Goal: Navigation & Orientation: Find specific page/section

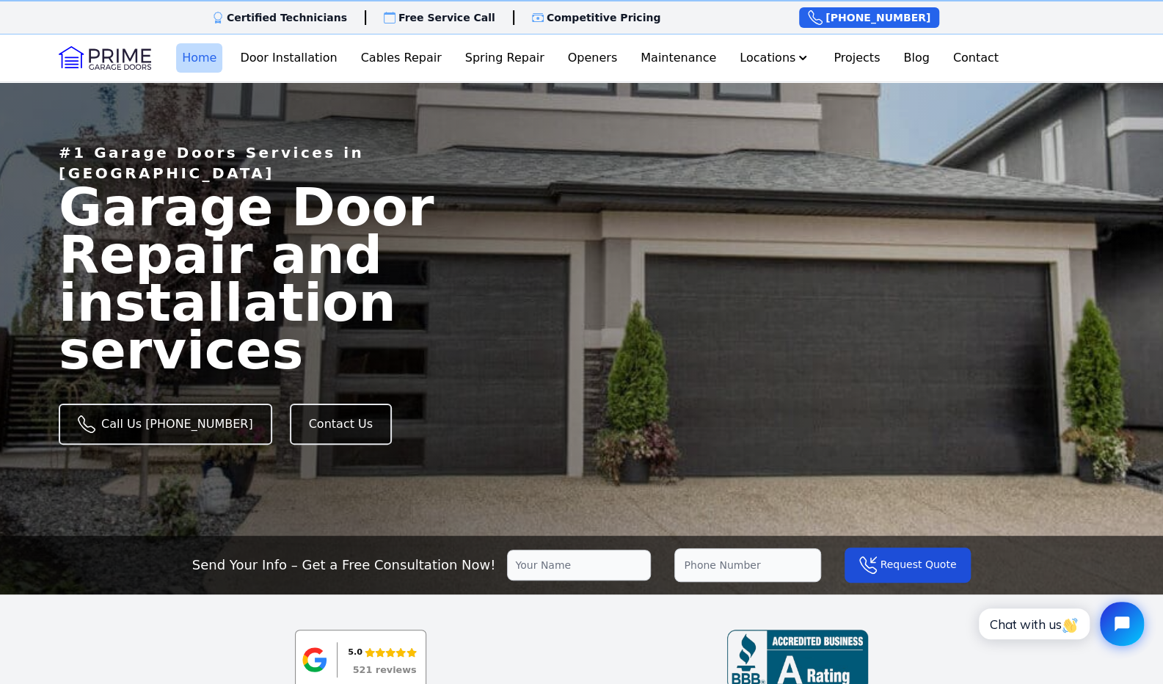
click at [222, 53] on link "Home" at bounding box center [199, 57] width 46 height 29
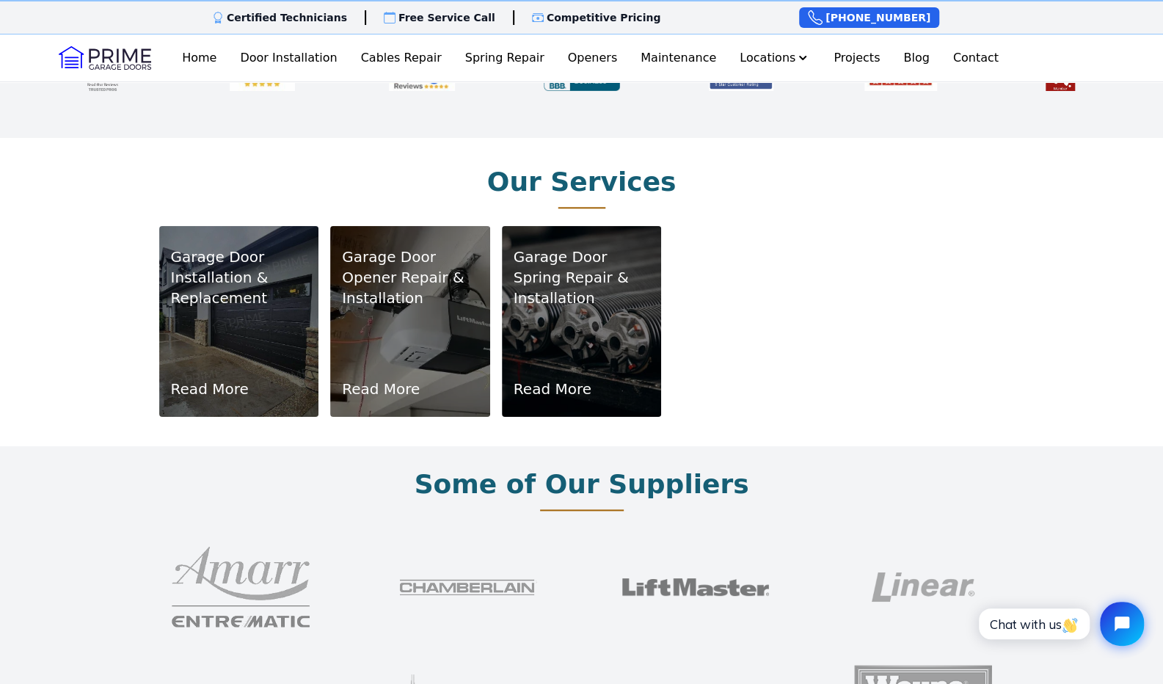
scroll to position [1100, 0]
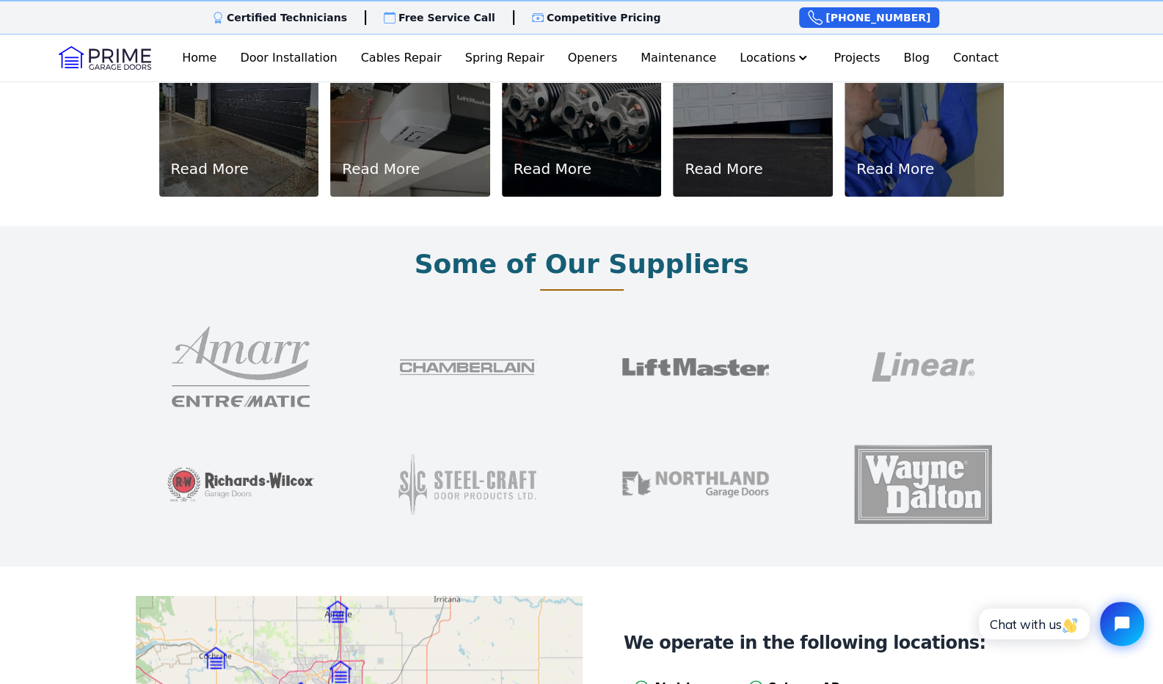
click at [254, 461] on img at bounding box center [240, 483] width 147 height 117
drag, startPoint x: 226, startPoint y: 500, endPoint x: 221, endPoint y: 475, distance: 25.5
click at [226, 500] on img at bounding box center [240, 483] width 147 height 117
click at [264, 466] on img at bounding box center [240, 483] width 147 height 117
click at [298, 459] on img at bounding box center [240, 483] width 147 height 117
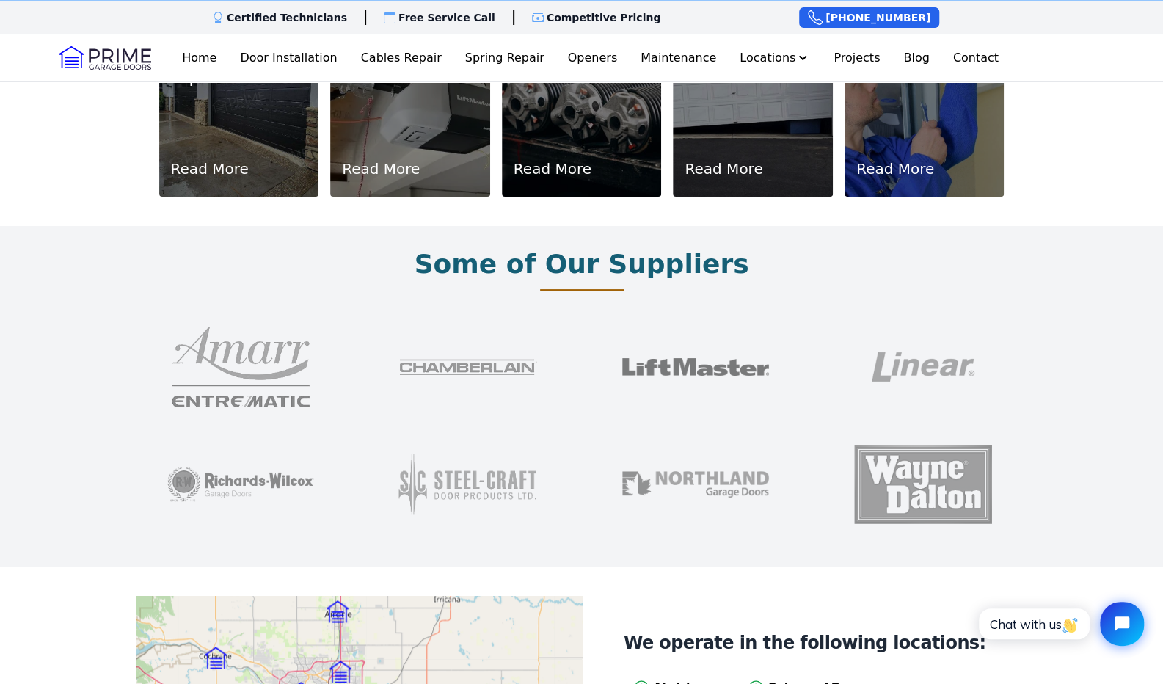
drag, startPoint x: 254, startPoint y: 464, endPoint x: 104, endPoint y: 433, distance: 152.8
click at [104, 433] on div "Some of Our Suppliers" at bounding box center [581, 396] width 1163 height 340
